Goal: Information Seeking & Learning: Learn about a topic

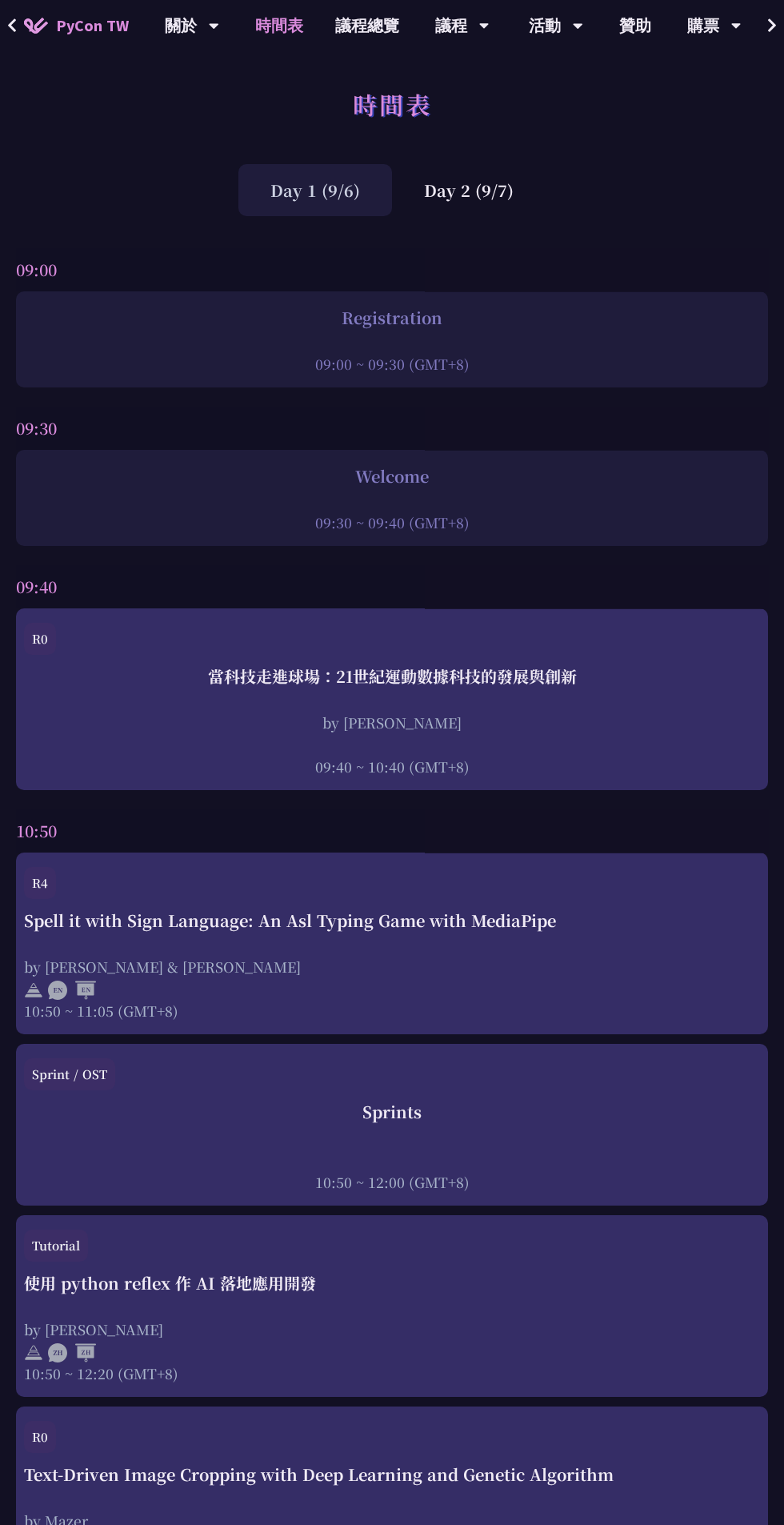
click at [465, 196] on div "Day 2 (9/7)" at bounding box center [469, 190] width 154 height 52
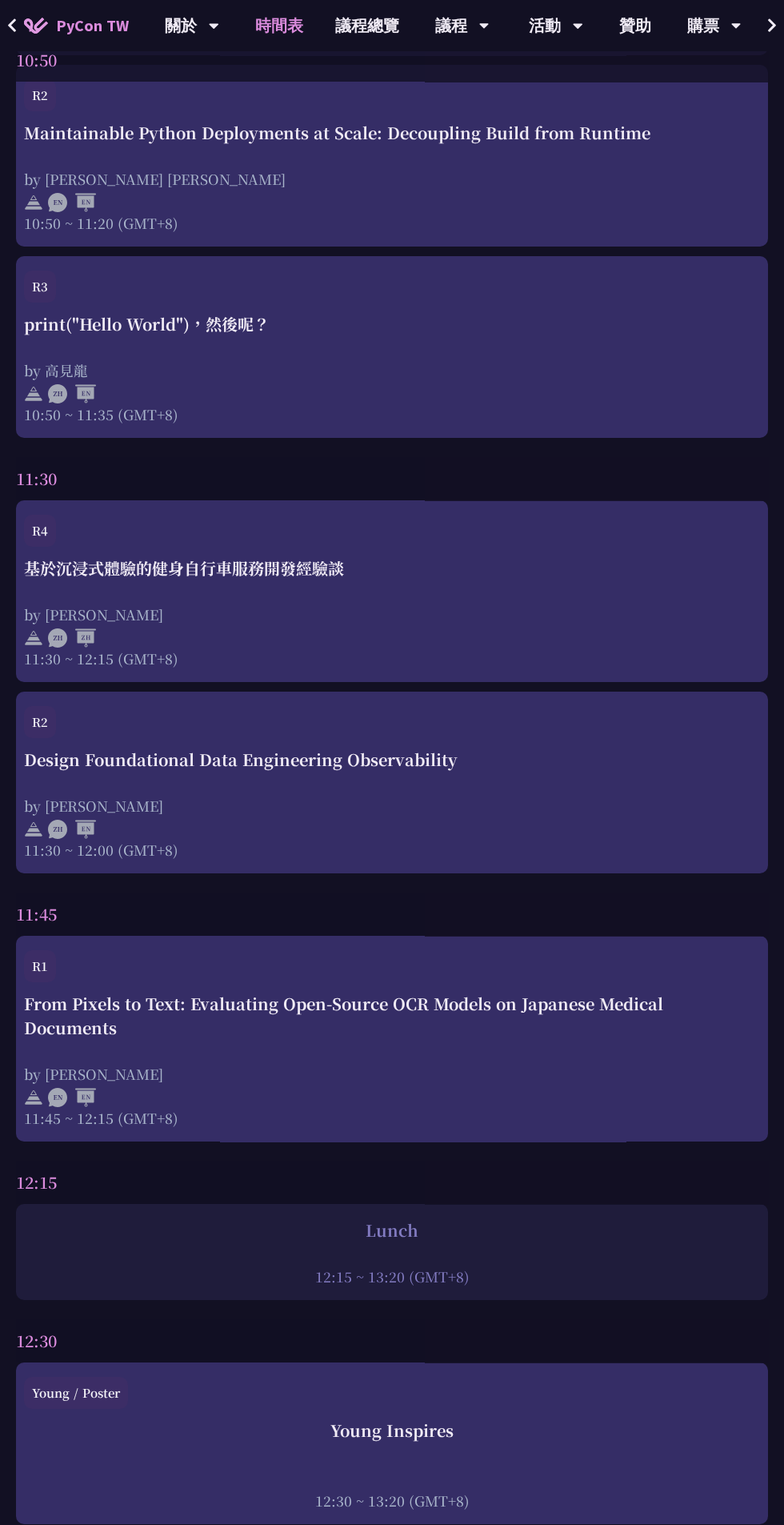
scroll to position [1578, 0]
click at [435, 781] on div "Design Foundational Data Engineering Observability by [PERSON_NAME] 11:30 ~ 12:…" at bounding box center [392, 804] width 736 height 112
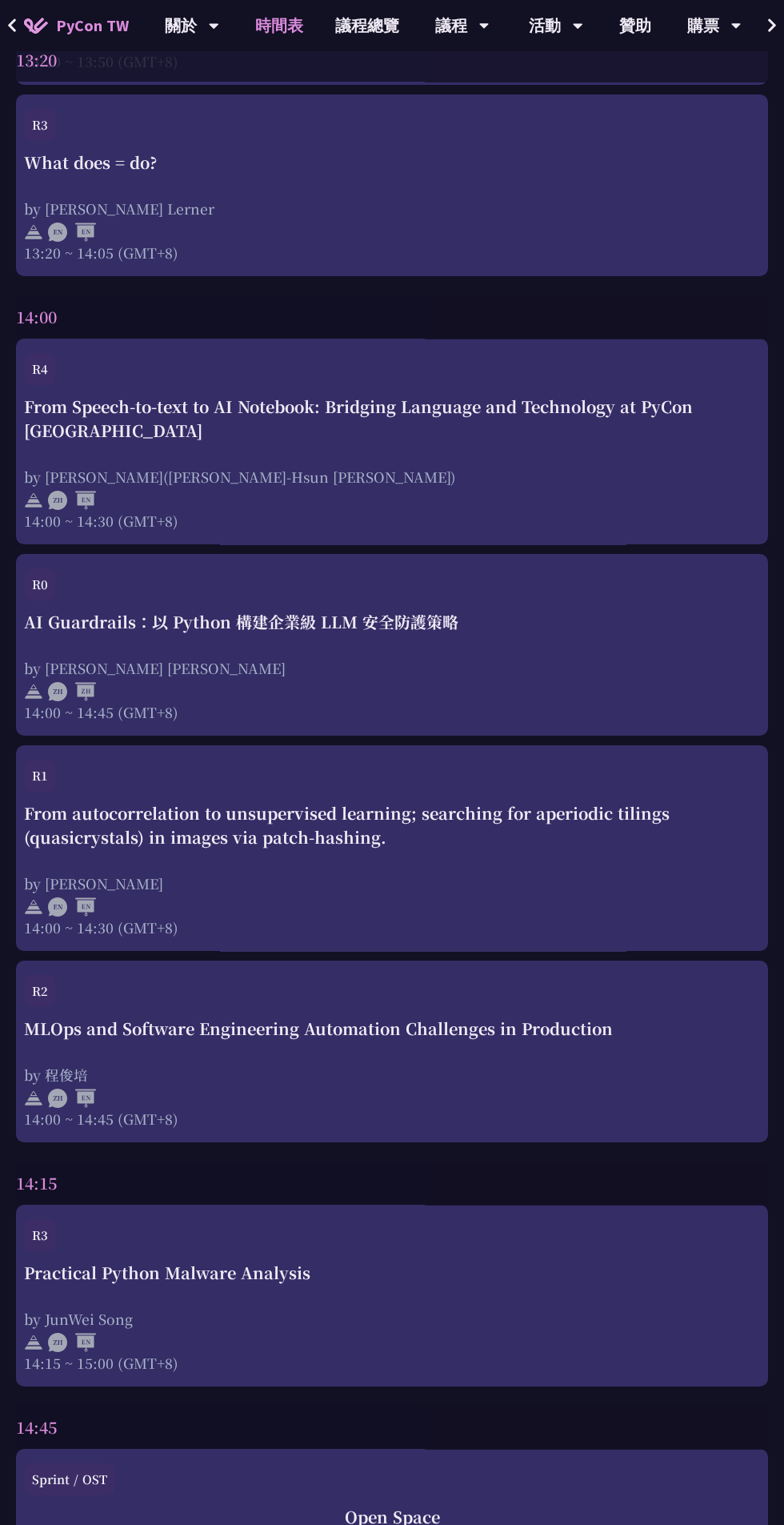
scroll to position [3854, 0]
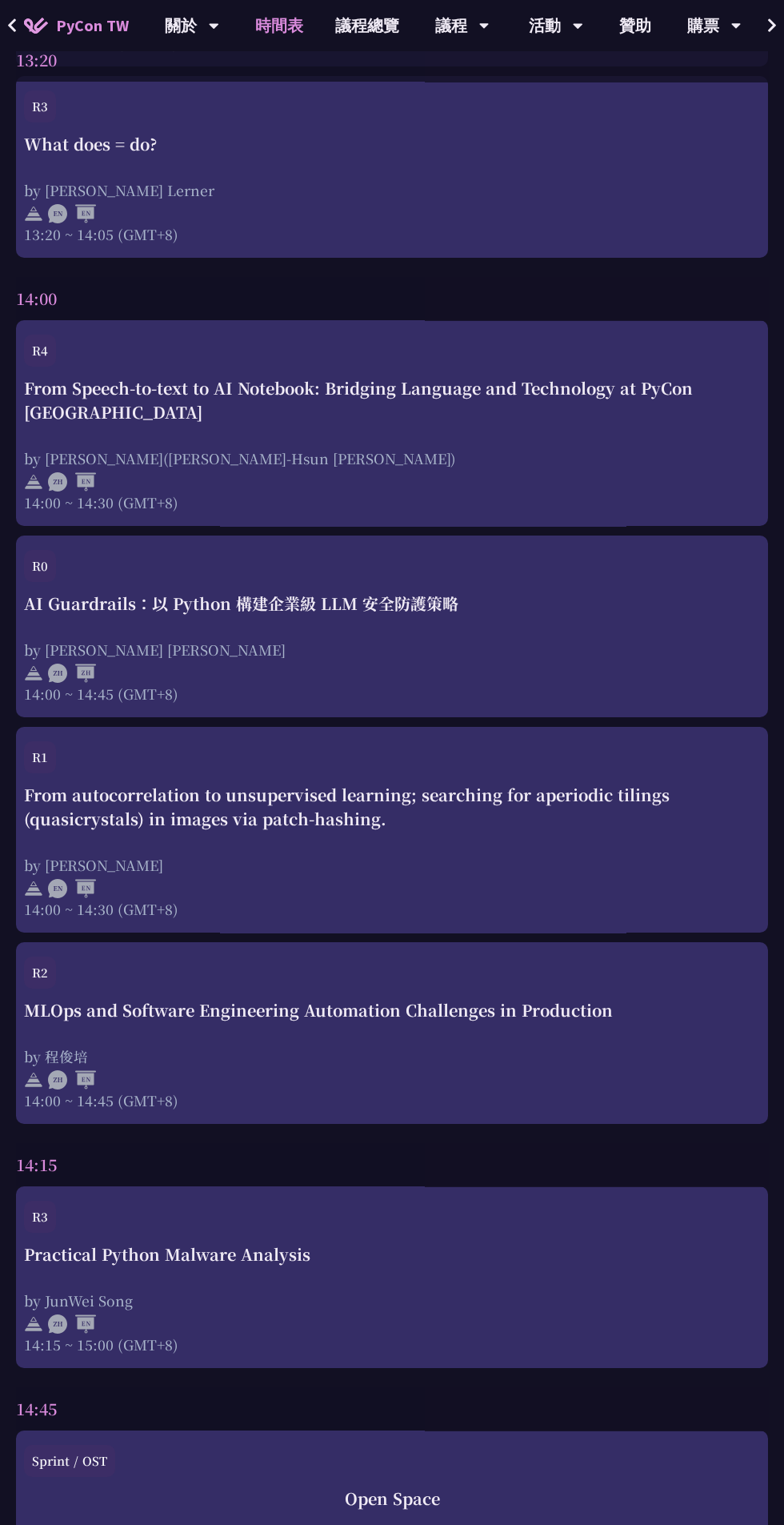
click at [240, 1220] on div "R3" at bounding box center [392, 1221] width 736 height 41
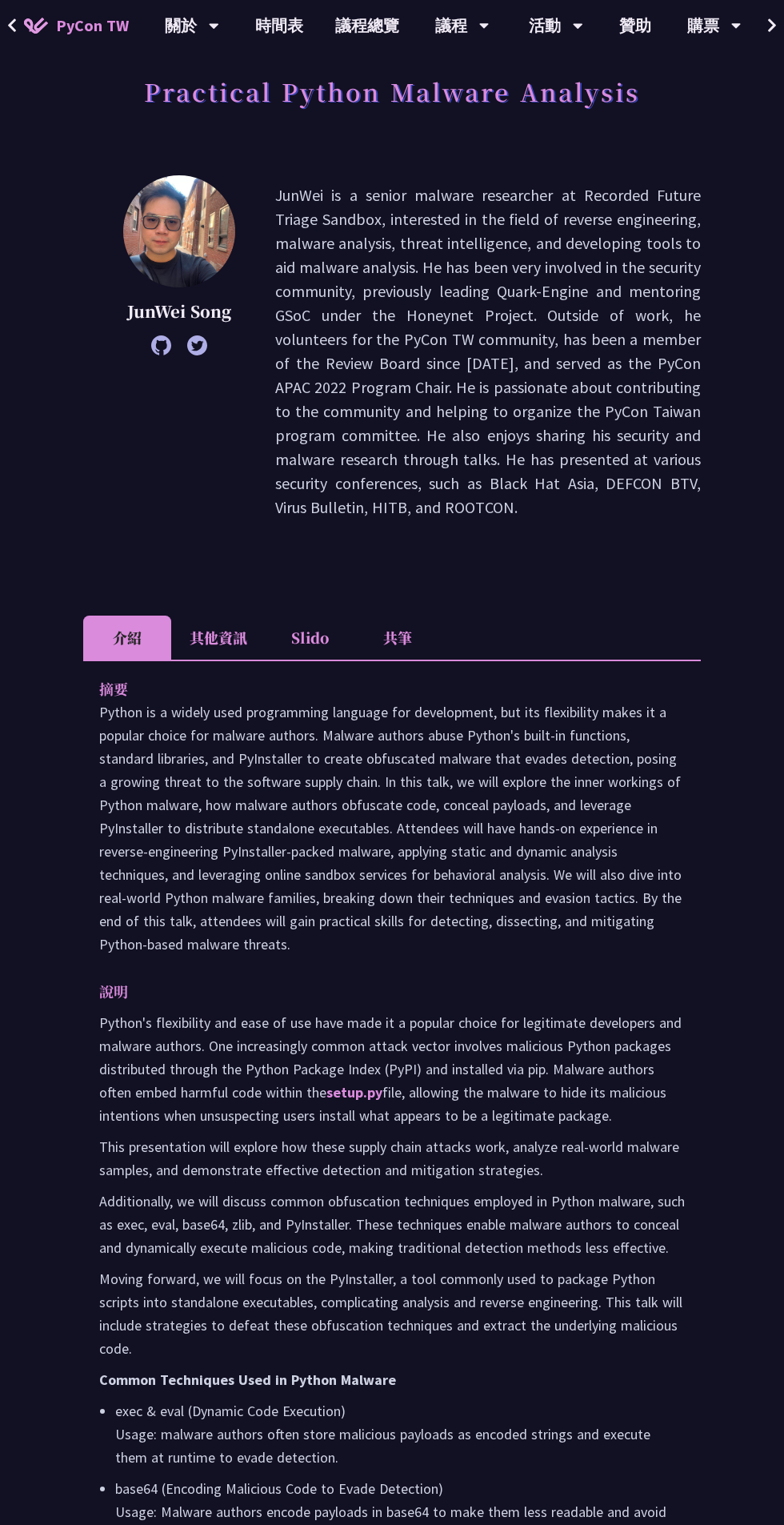
scroll to position [105, 0]
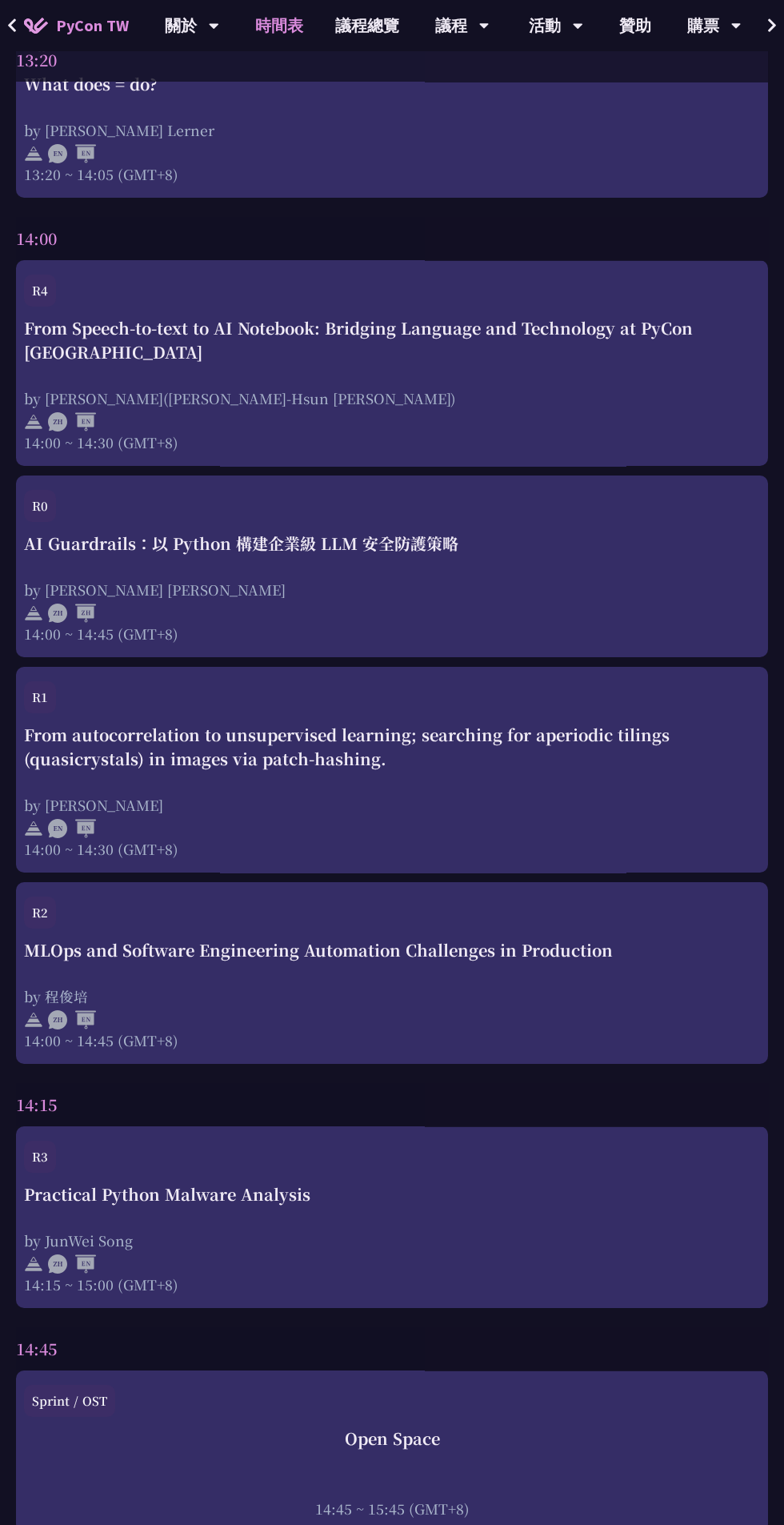
scroll to position [3905, 0]
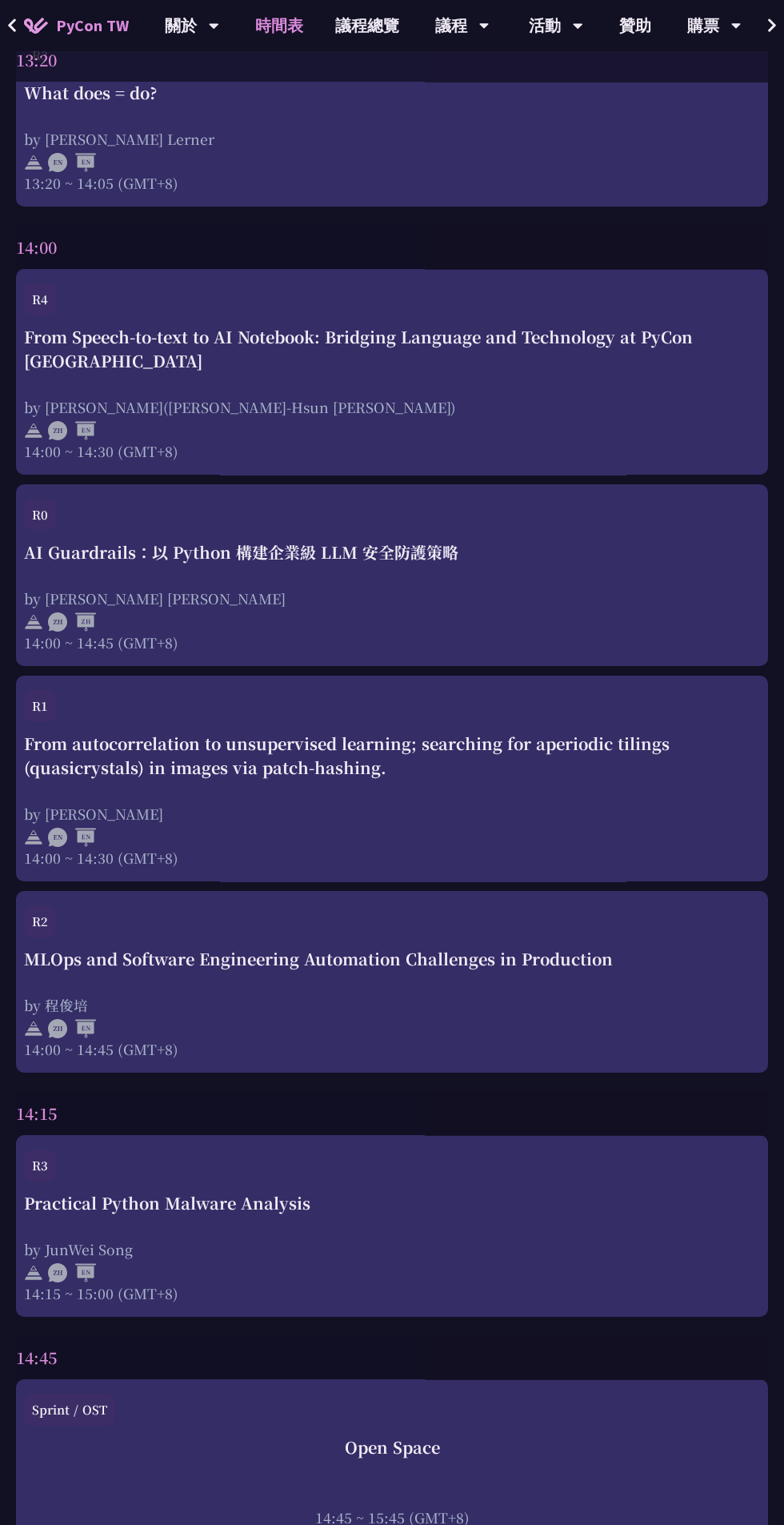
click at [526, 955] on div "MLOps and Software Engineering Automation Challenges in Production by [PERSON_N…" at bounding box center [392, 1003] width 736 height 112
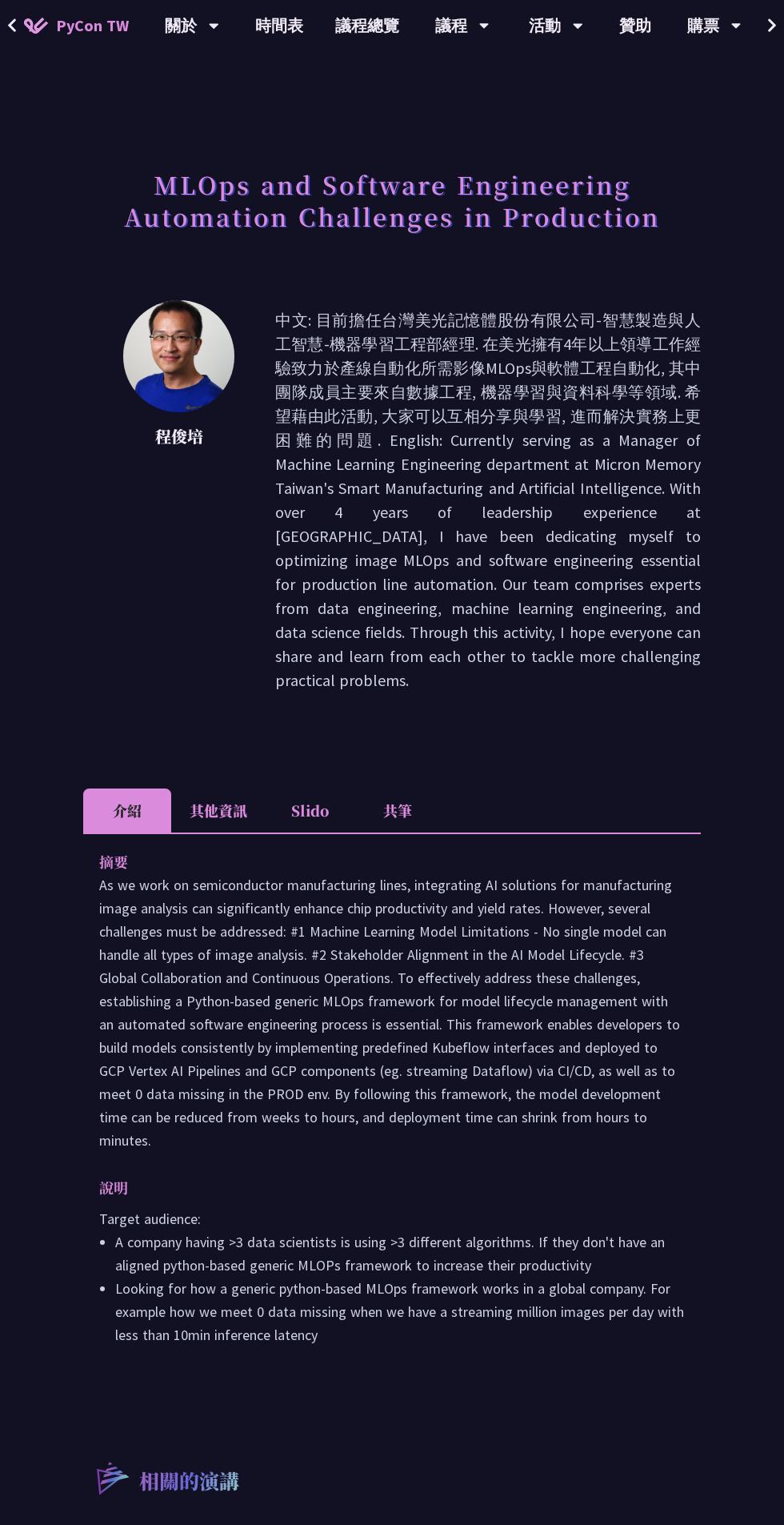
scroll to position [68, 0]
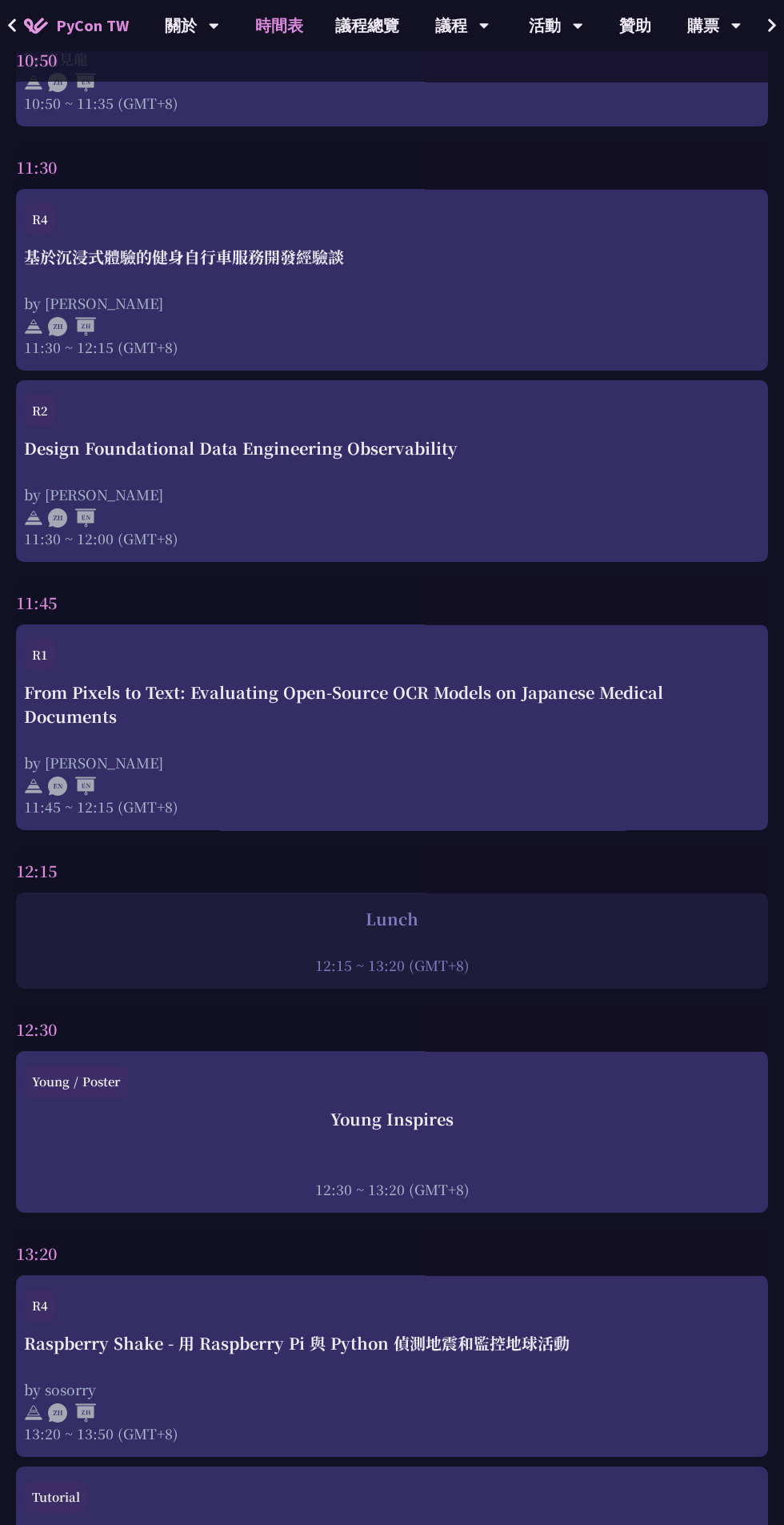
scroll to position [1890, 0]
